Goal: Information Seeking & Learning: Learn about a topic

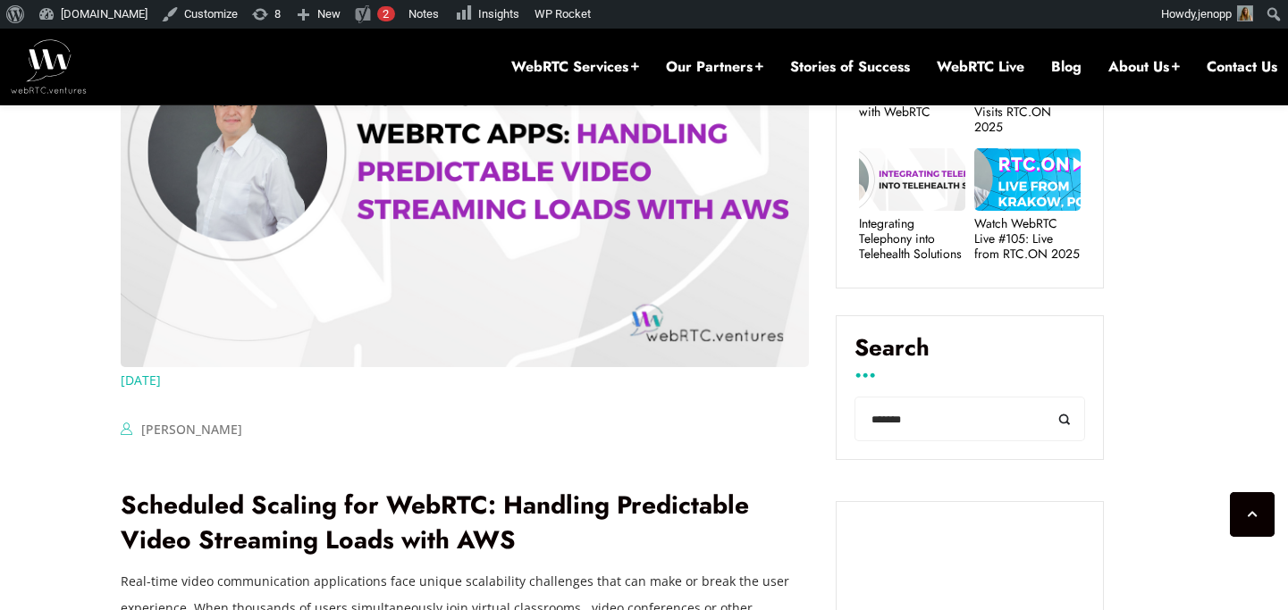
scroll to position [874, 0]
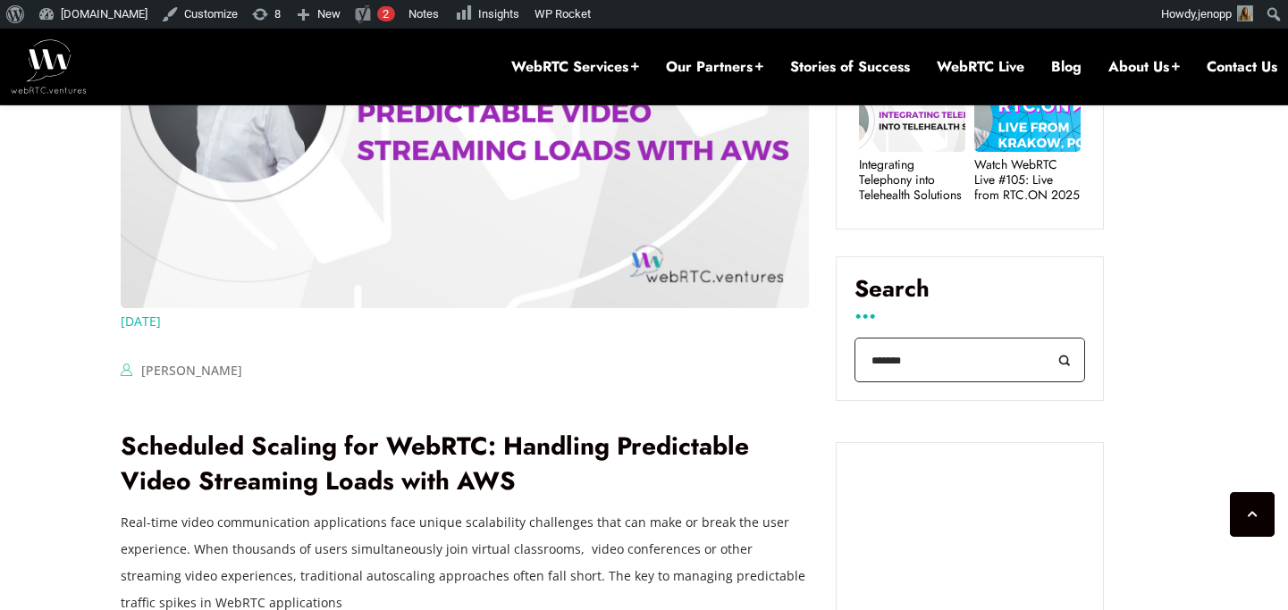
drag, startPoint x: 908, startPoint y: 365, endPoint x: 867, endPoint y: 366, distance: 41.2
click at [867, 366] on input "*******" at bounding box center [969, 361] width 231 height 46
type input "*****"
click at [1045, 338] on button "Search" at bounding box center [1065, 361] width 40 height 46
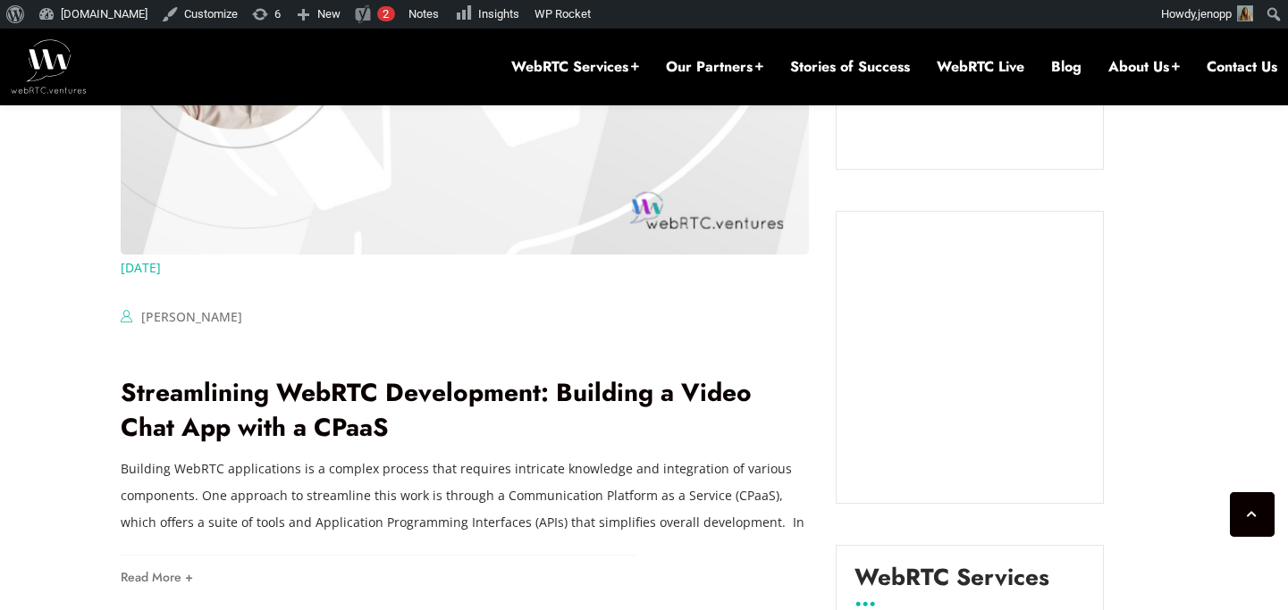
scroll to position [1764, 0]
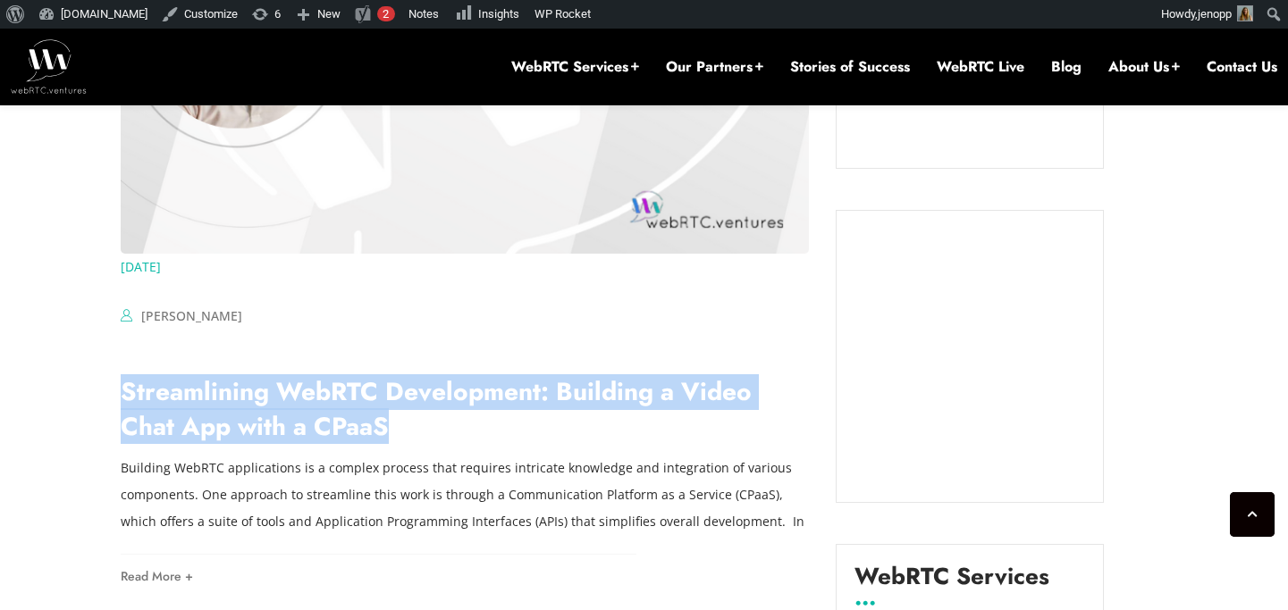
click at [355, 376] on link "Streamlining WebRTC Development: Building a Video Chat App with a CPaaS" at bounding box center [436, 410] width 631 height 72
click at [344, 425] on h2 "Streamlining WebRTC Development: Building a Video Chat App with a CPaaS" at bounding box center [465, 409] width 688 height 70
drag, startPoint x: 360, startPoint y: 441, endPoint x: 97, endPoint y: 398, distance: 267.1
copy link "Streamlining WebRTC Development: Building a Video Chat App with a CPaaS"
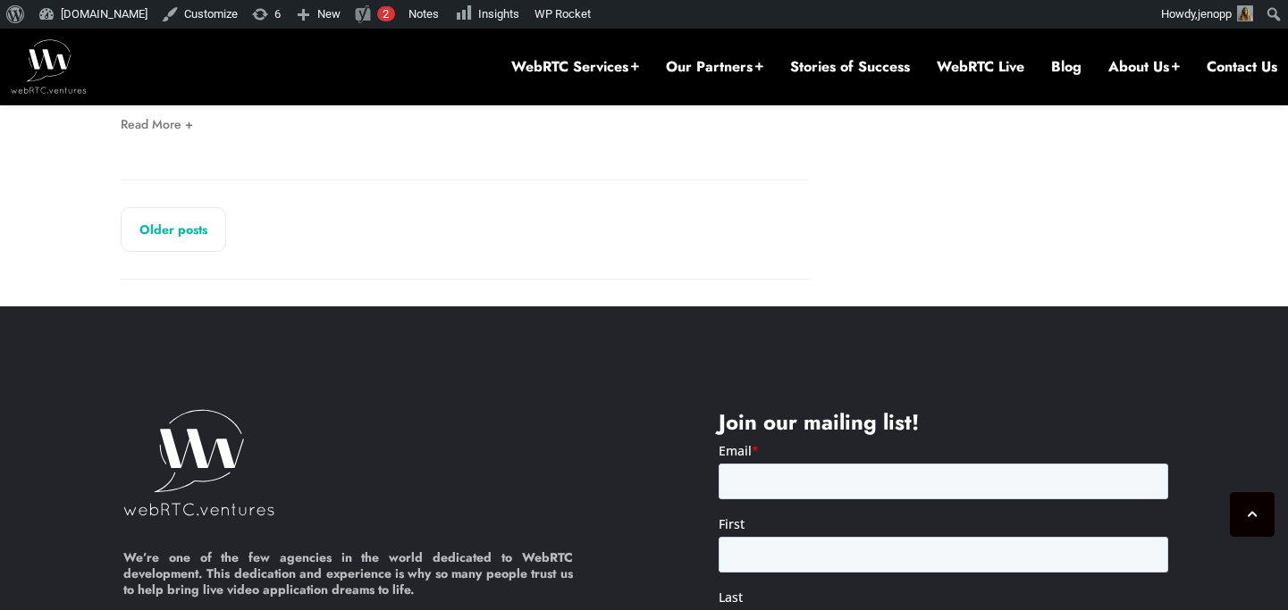
scroll to position [3852, 0]
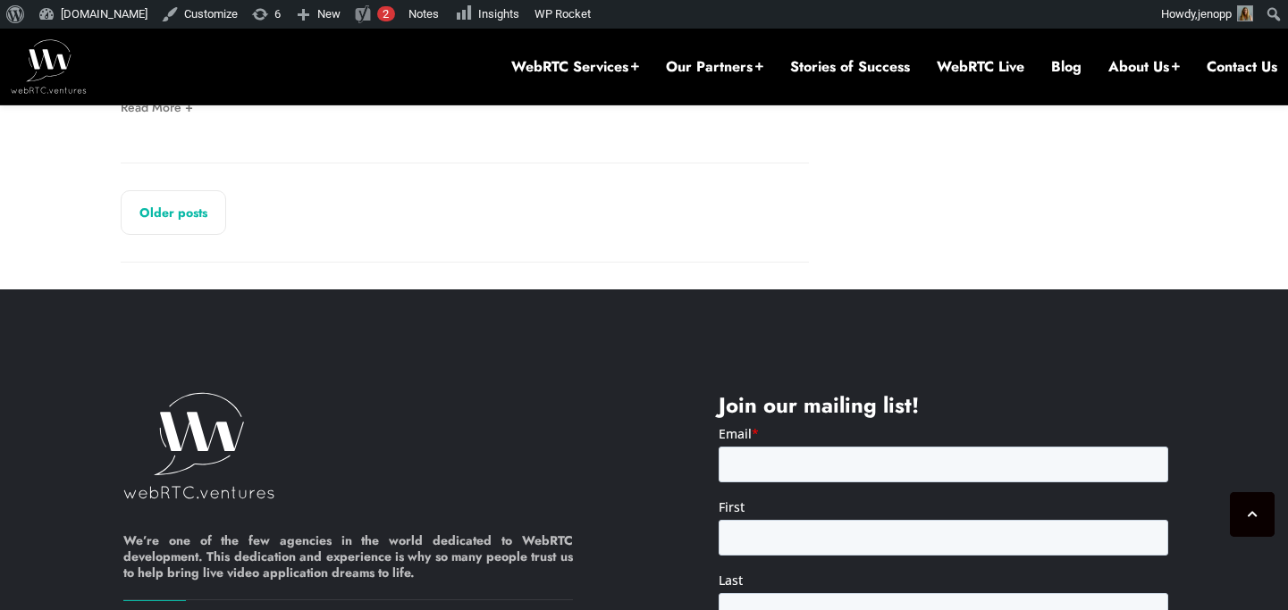
click at [193, 214] on link "Older posts" at bounding box center [173, 212] width 105 height 45
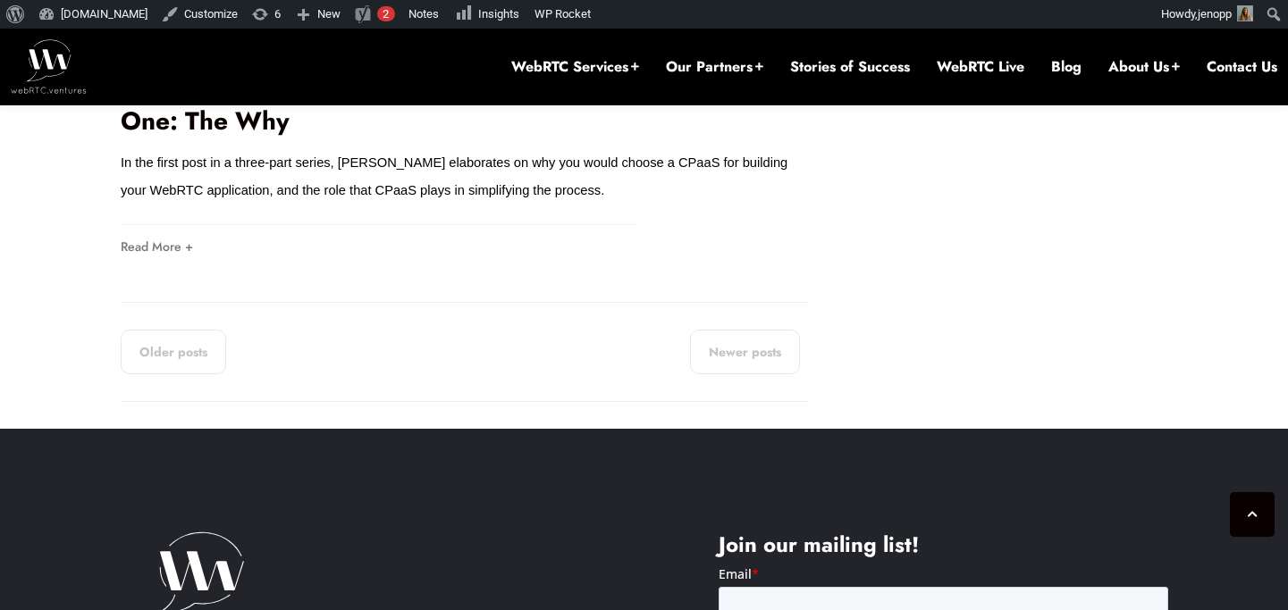
scroll to position [3757, 0]
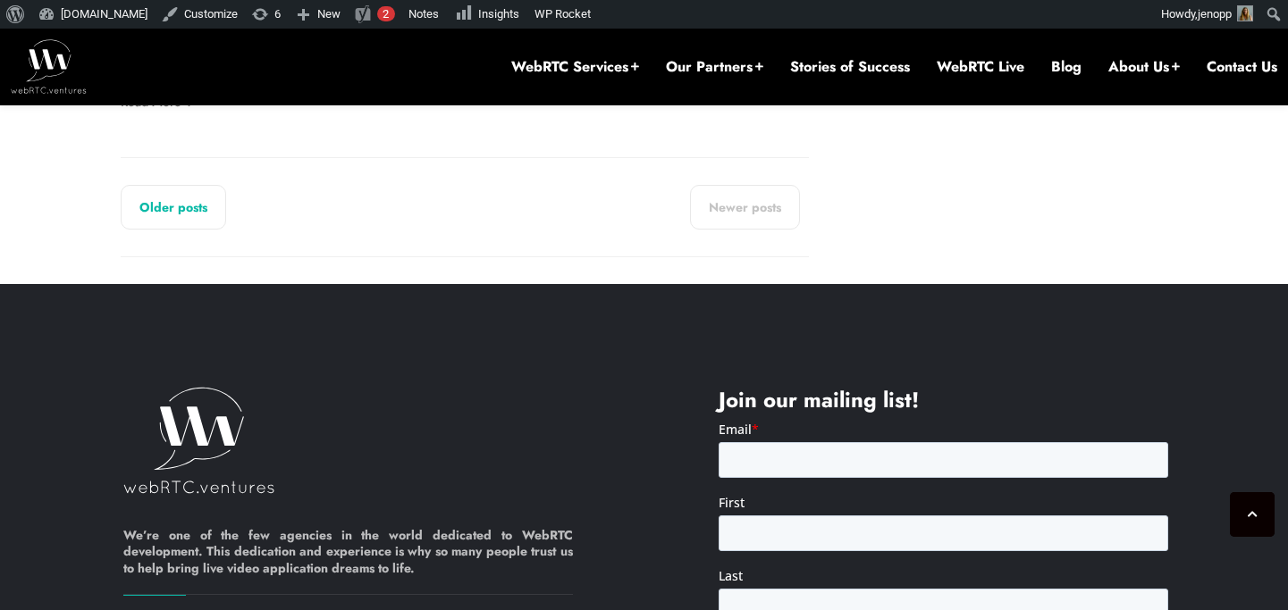
click at [173, 210] on link "Older posts" at bounding box center [173, 207] width 105 height 45
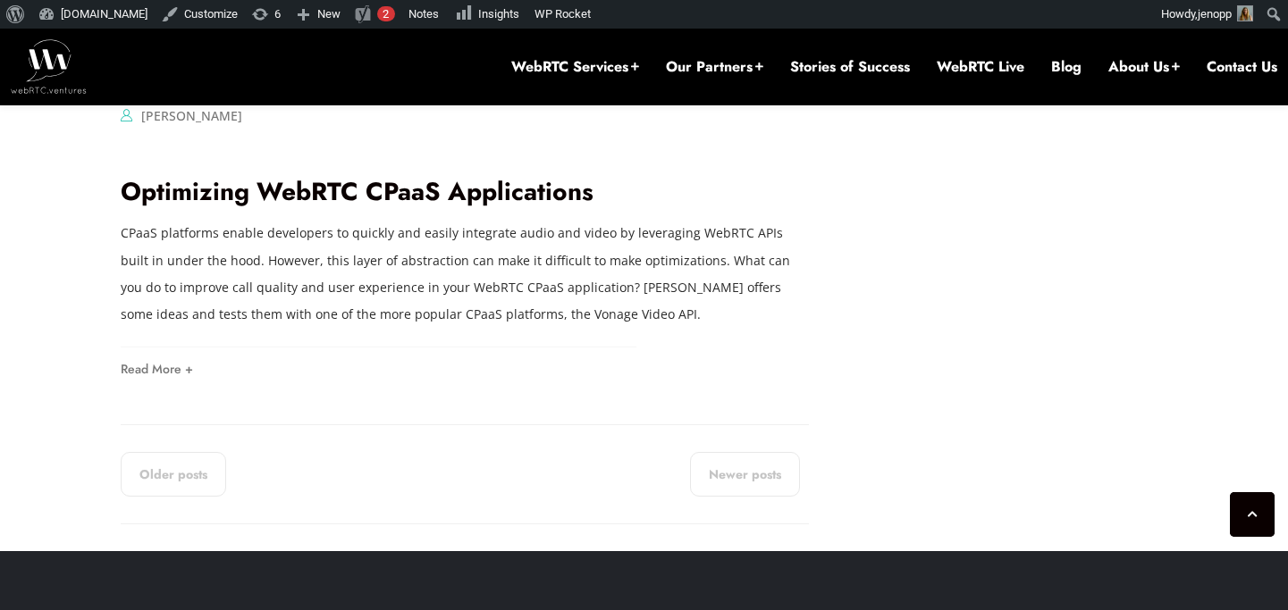
scroll to position [2965, 0]
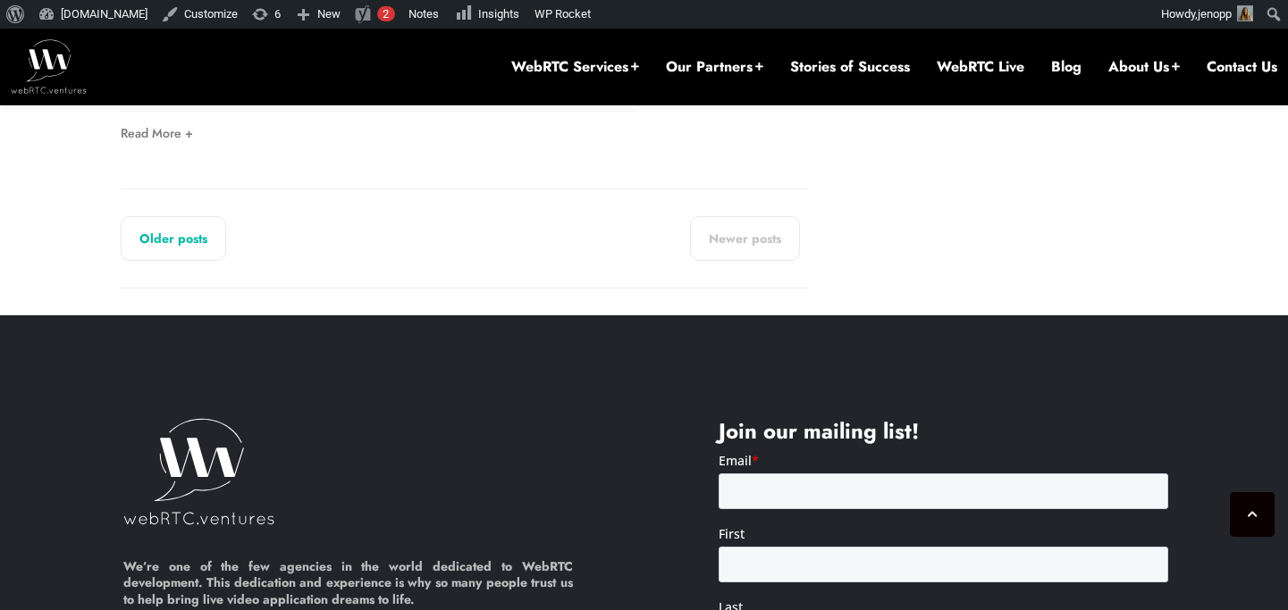
click at [149, 242] on link "Older posts" at bounding box center [173, 238] width 105 height 45
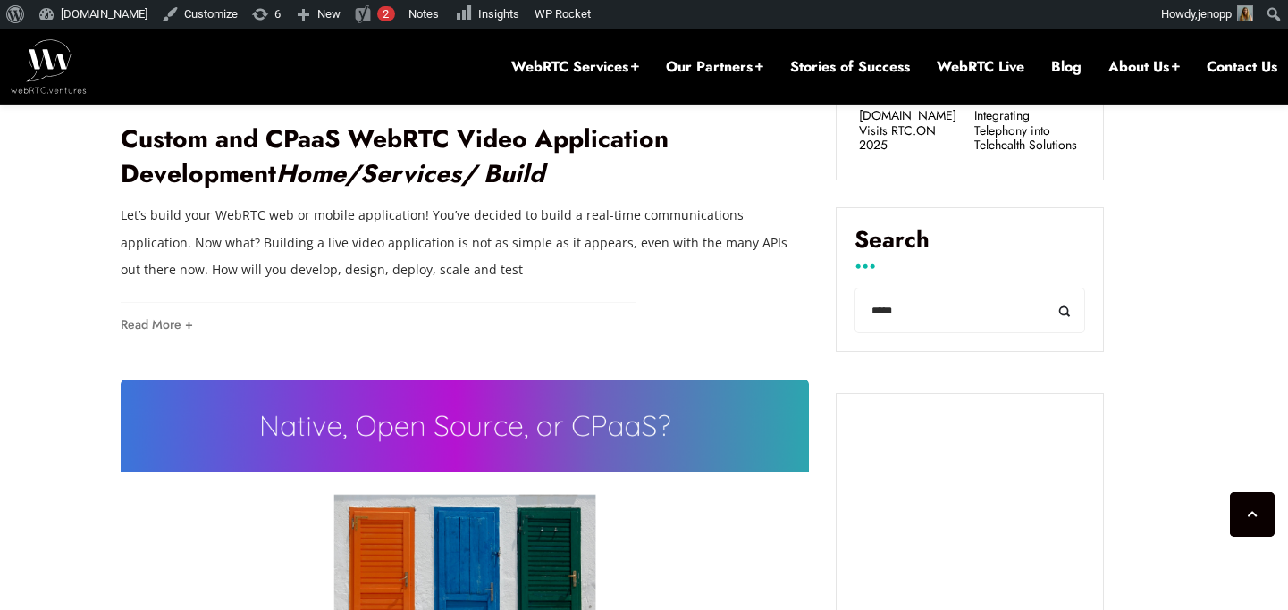
scroll to position [930, 0]
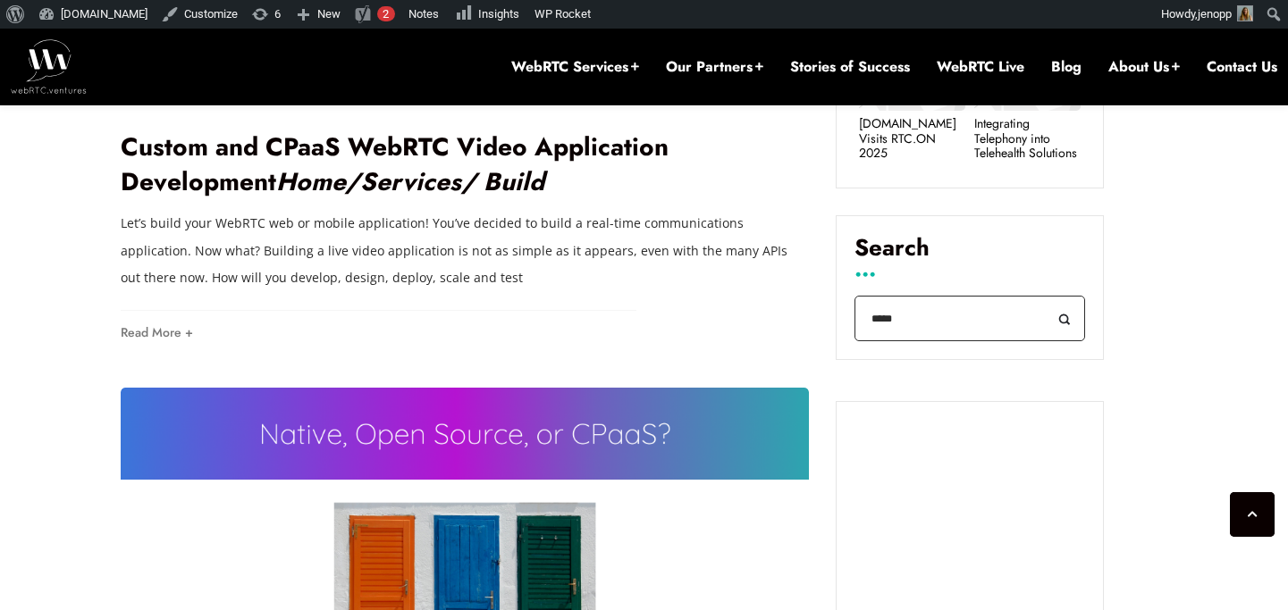
click at [861, 320] on input "*****" at bounding box center [969, 319] width 231 height 46
type input "****"
click at [1045, 296] on button "Search" at bounding box center [1065, 319] width 40 height 46
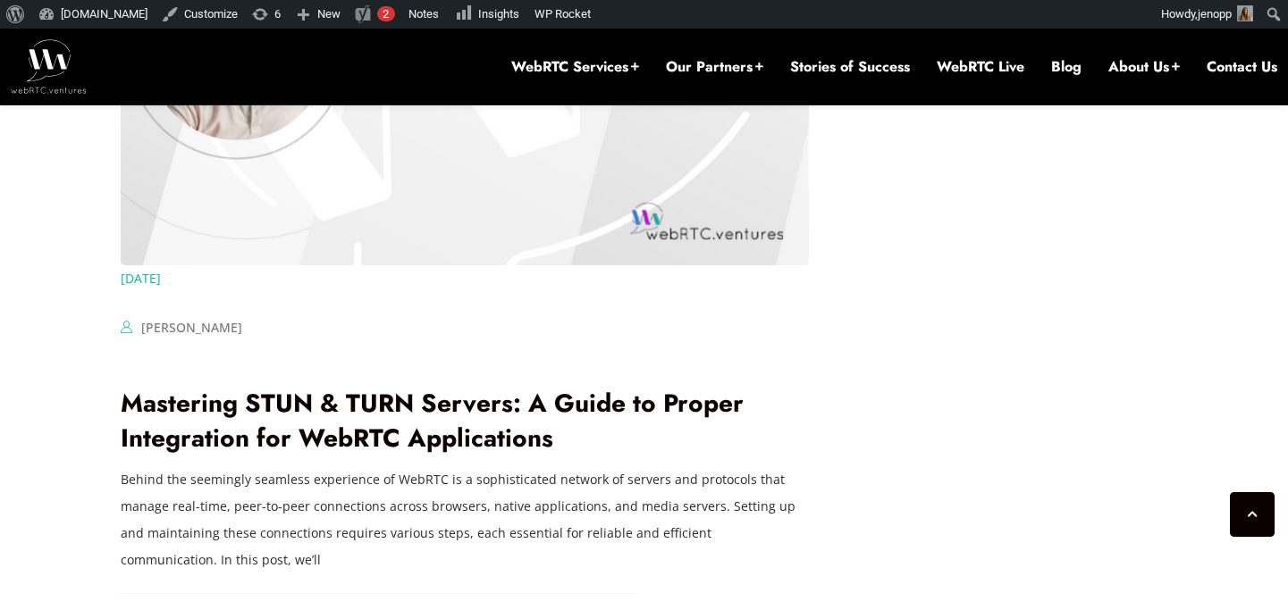
scroll to position [3376, 0]
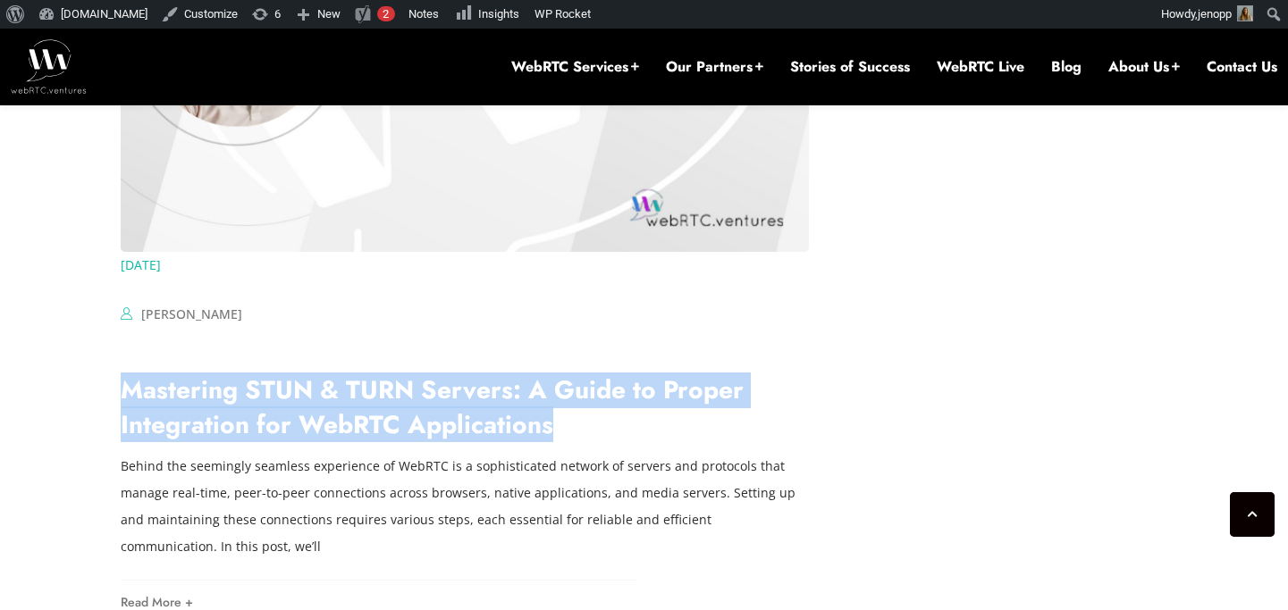
click at [610, 401] on h2 "Mastering STUN & TURN Servers: A Guide to Proper Integration for WebRTC Applica…" at bounding box center [465, 408] width 688 height 70
drag, startPoint x: 450, startPoint y: 399, endPoint x: 114, endPoint y: 373, distance: 336.2
copy link "Mastering STUN & TURN Servers: A Guide to Proper Integration for WebRTC Applica…"
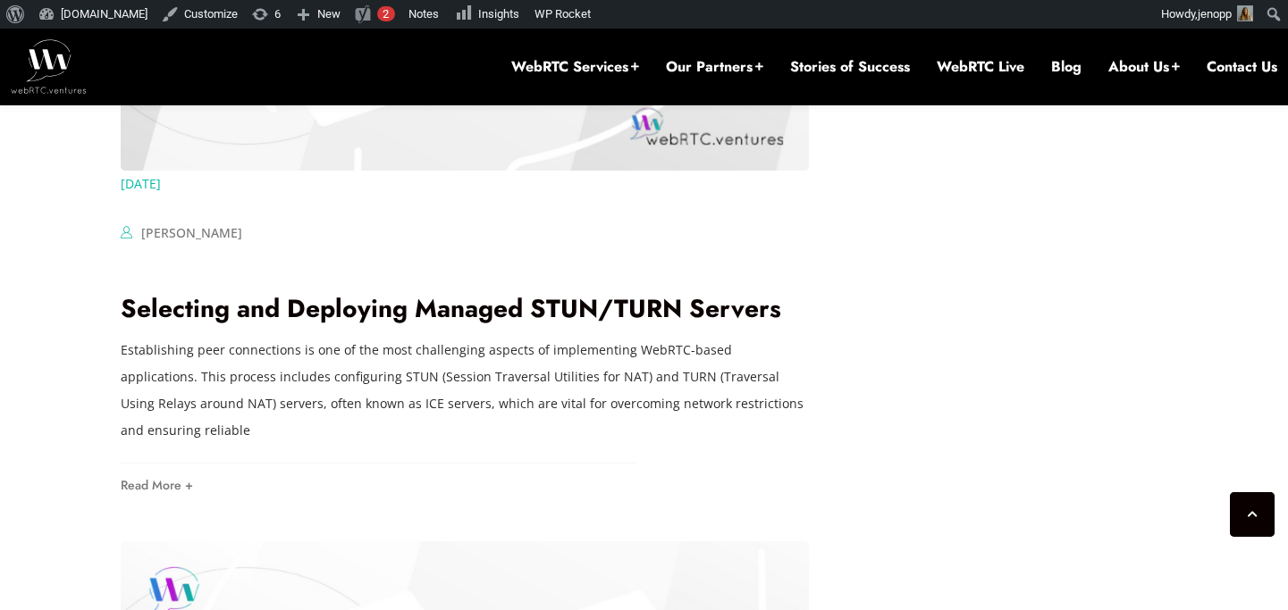
scroll to position [2647, 0]
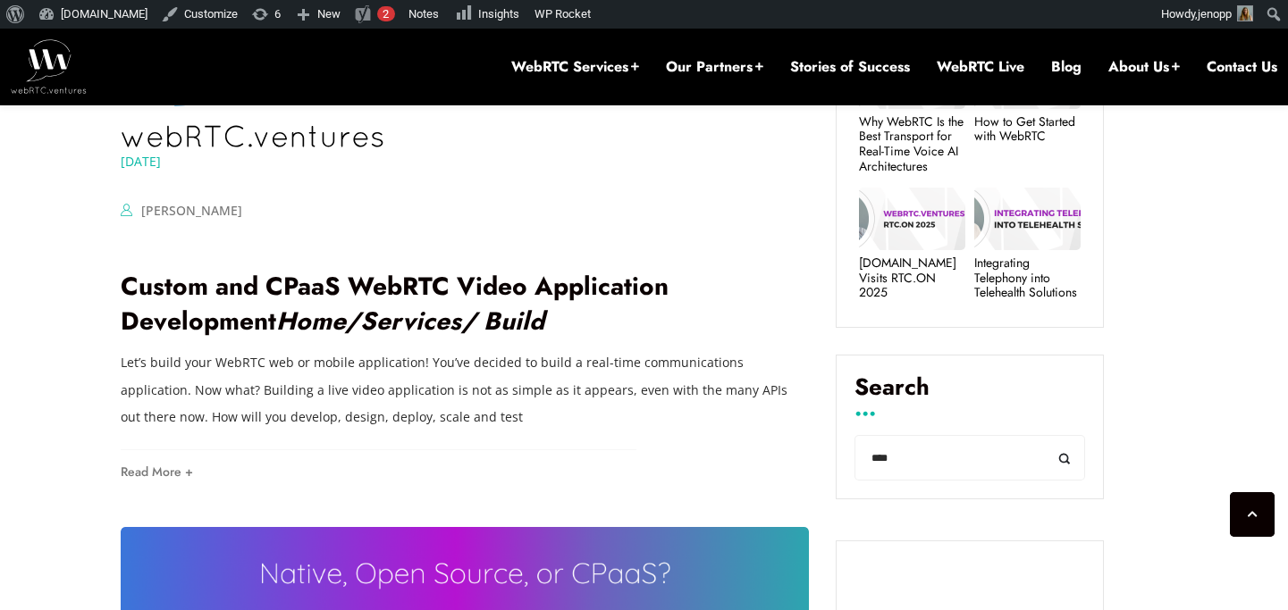
scroll to position [773, 0]
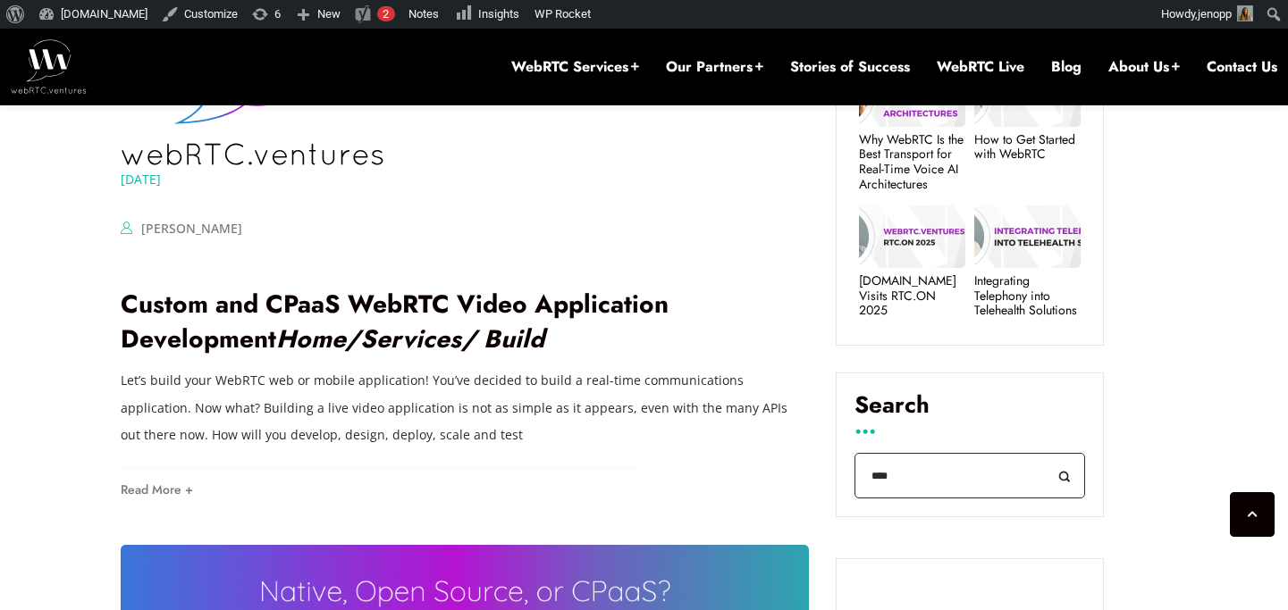
drag, startPoint x: 895, startPoint y: 471, endPoint x: 861, endPoint y: 467, distance: 34.3
click at [861, 467] on input "****" at bounding box center [969, 476] width 231 height 46
type input "***"
click at [1045, 453] on button "Search" at bounding box center [1065, 476] width 40 height 46
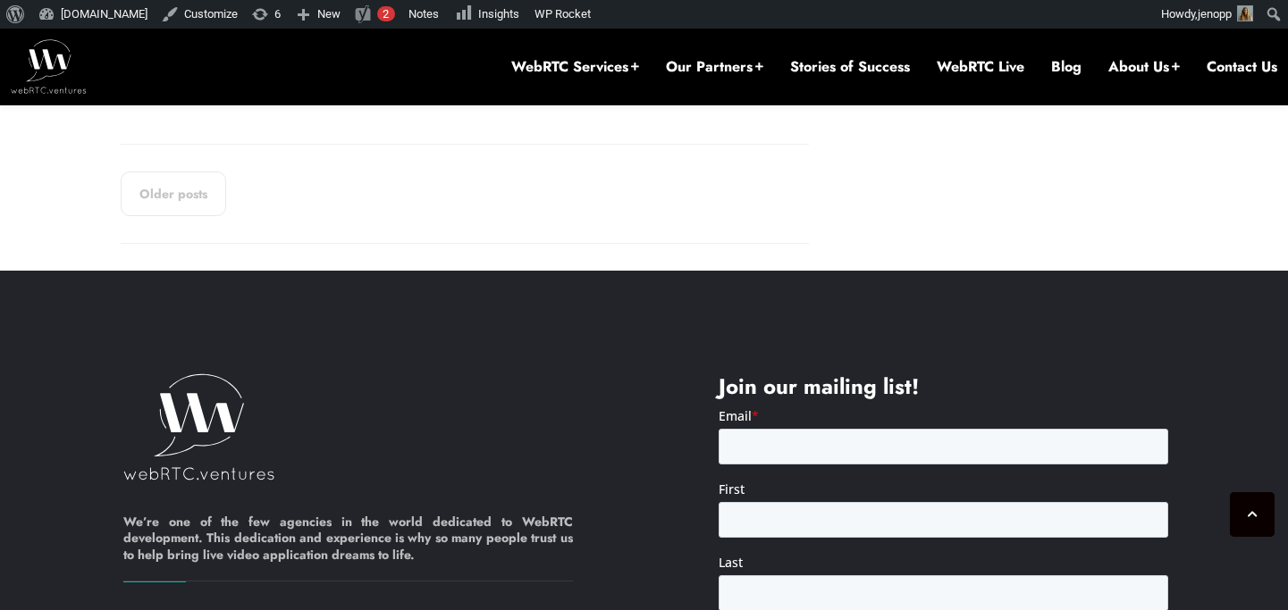
scroll to position [3701, 0]
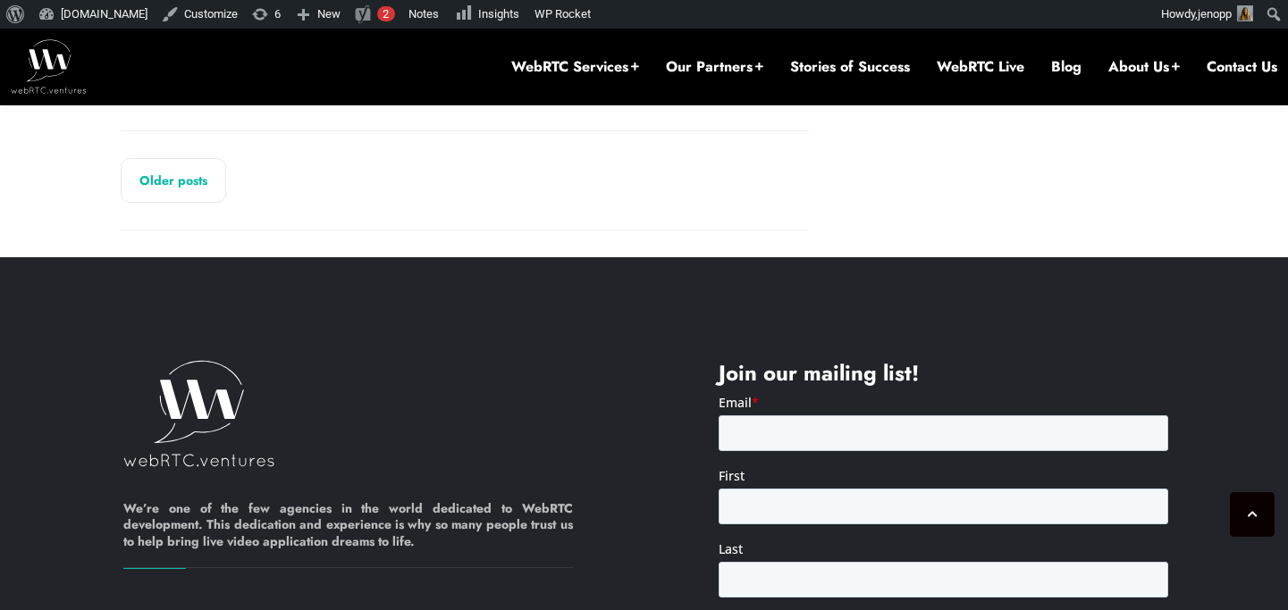
click at [169, 185] on link "Older posts" at bounding box center [173, 180] width 105 height 45
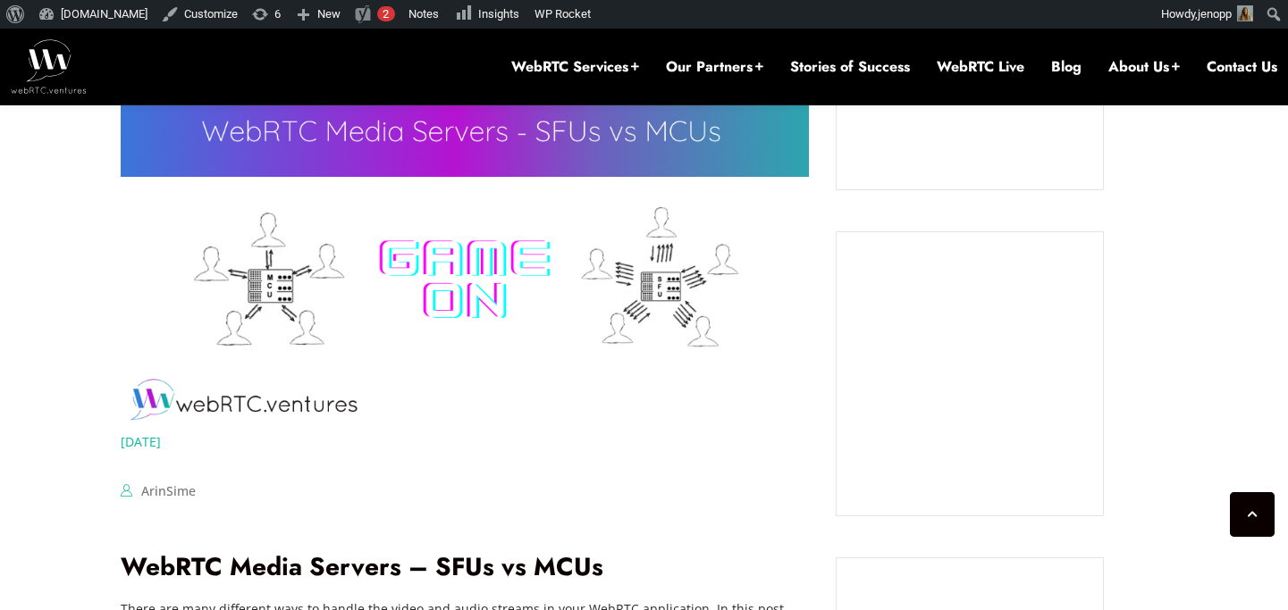
scroll to position [1695, 0]
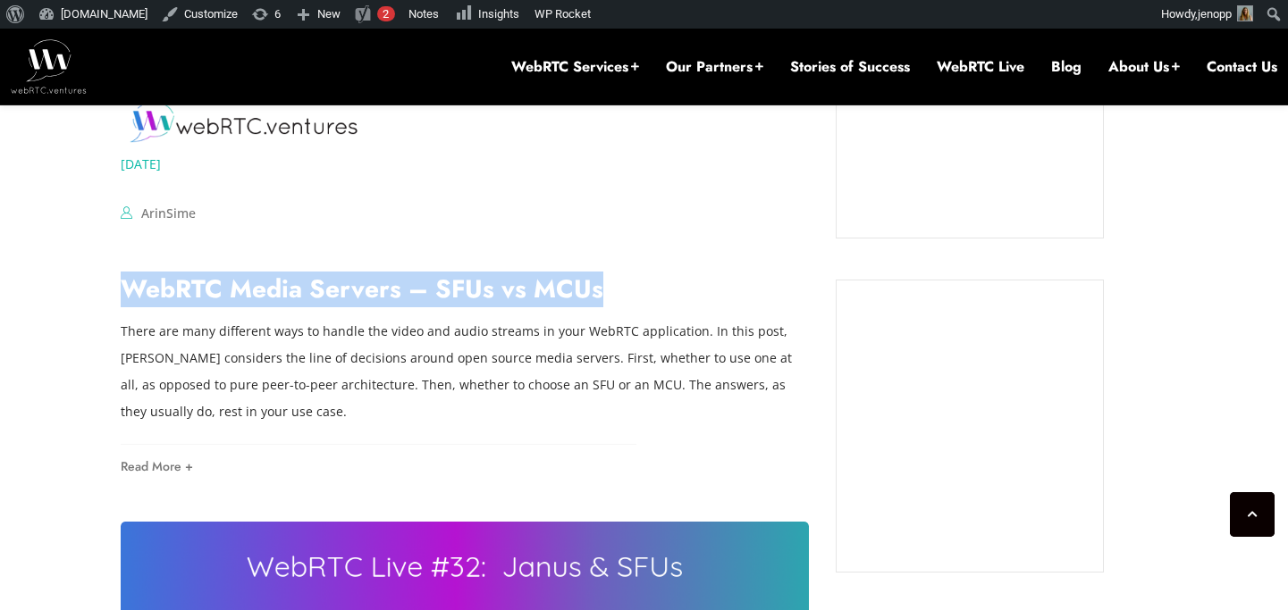
click at [648, 296] on h2 "WebRTC Media Servers – SFUs vs MCUs" at bounding box center [465, 289] width 688 height 35
drag, startPoint x: 533, startPoint y: 294, endPoint x: 98, endPoint y: 299, distance: 434.4
click at [98, 299] on div "[DATE] [PERSON_NAME] Comments Off on Watch WebRTC Live #57 – How To Successfull…" at bounding box center [644, 522] width 1288 height 3144
copy link "WebRTC Media Servers – SFUs vs MCUs"
